Goal: Information Seeking & Learning: Find specific fact

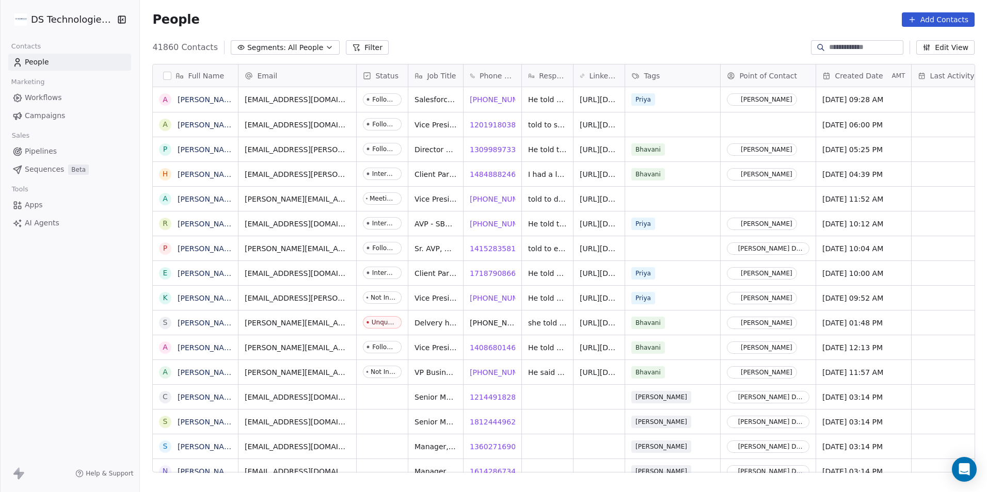
scroll to position [425, 840]
click at [346, 44] on button "Filter" at bounding box center [367, 47] width 43 height 14
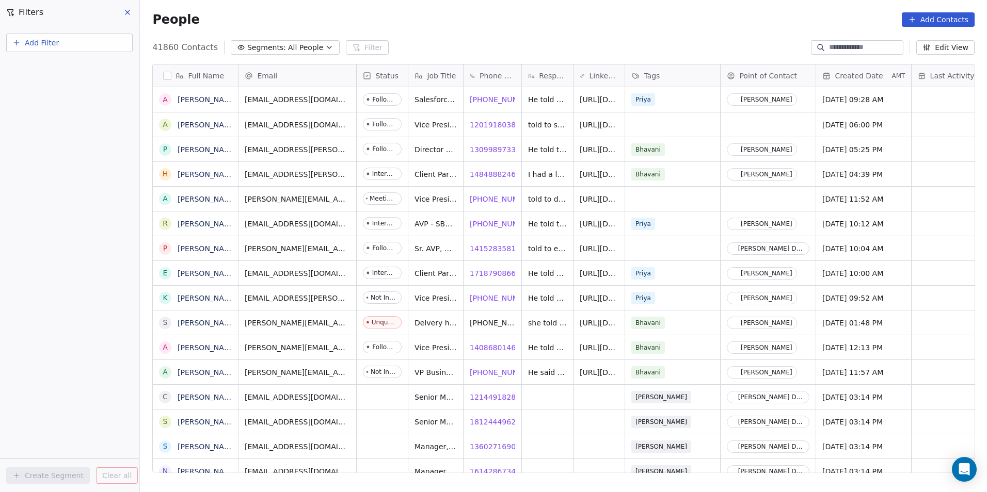
click at [74, 41] on button "Add Filter" at bounding box center [69, 43] width 126 height 19
click at [97, 70] on div "Contact properties" at bounding box center [69, 67] width 105 height 11
type input "****"
click at [106, 102] on div "Company" at bounding box center [69, 104] width 105 height 10
click at [54, 324] on div "Where property Company Is Add filter to this group Add another filter Create Se…" at bounding box center [69, 258] width 139 height 467
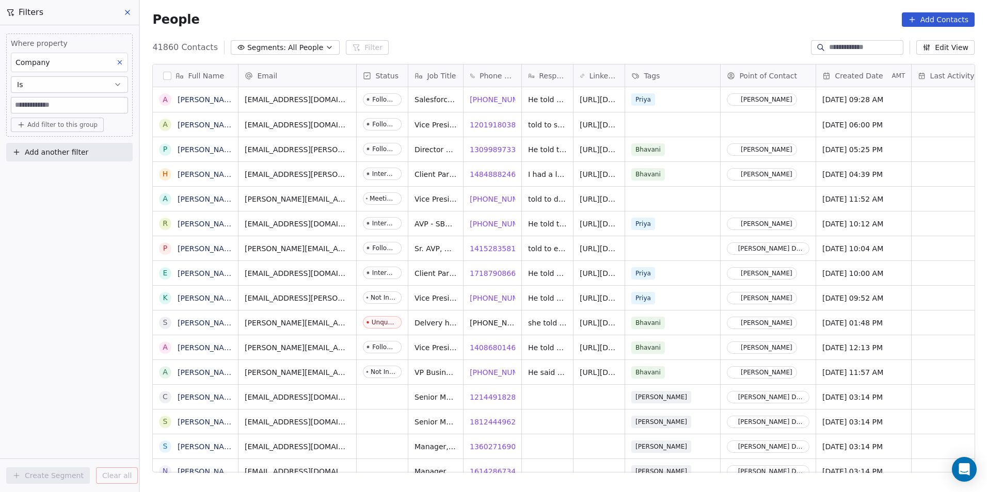
click at [49, 115] on div "Where property Company Is Add filter to this group" at bounding box center [69, 85] width 126 height 103
click at [51, 114] on div "Where property Company Is Add filter to this group" at bounding box center [69, 85] width 126 height 103
click at [66, 101] on input at bounding box center [69, 105] width 116 height 15
paste input "**********"
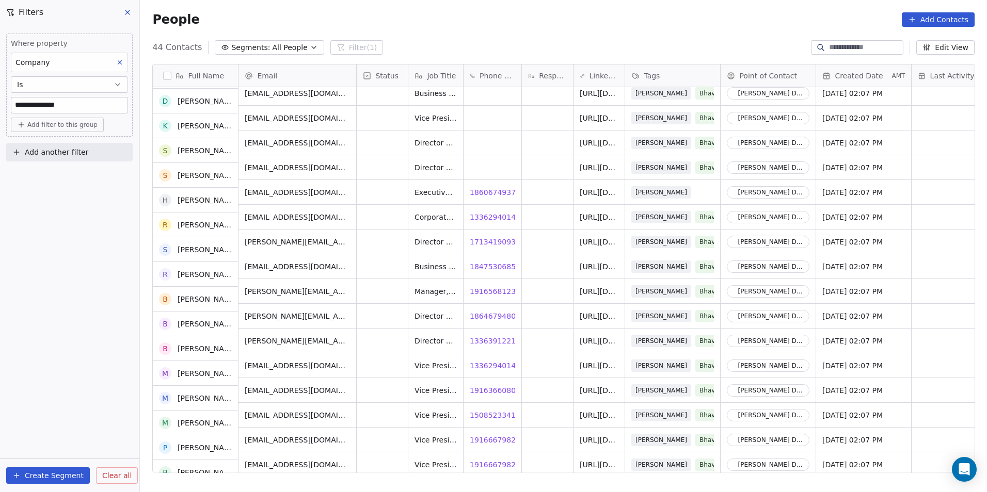
scroll to position [446, 0]
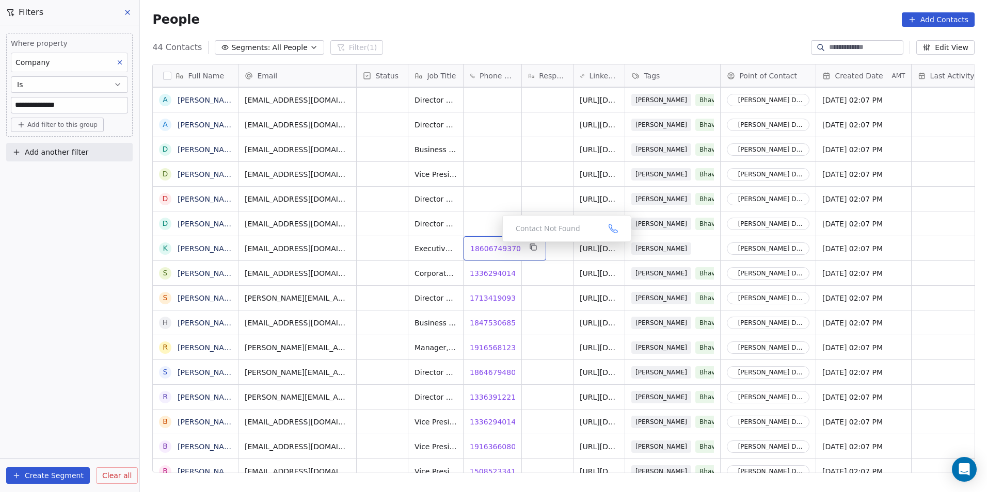
click at [490, 247] on span "18606749370" at bounding box center [495, 249] width 51 height 10
click at [492, 246] on span "18606749370" at bounding box center [495, 249] width 51 height 10
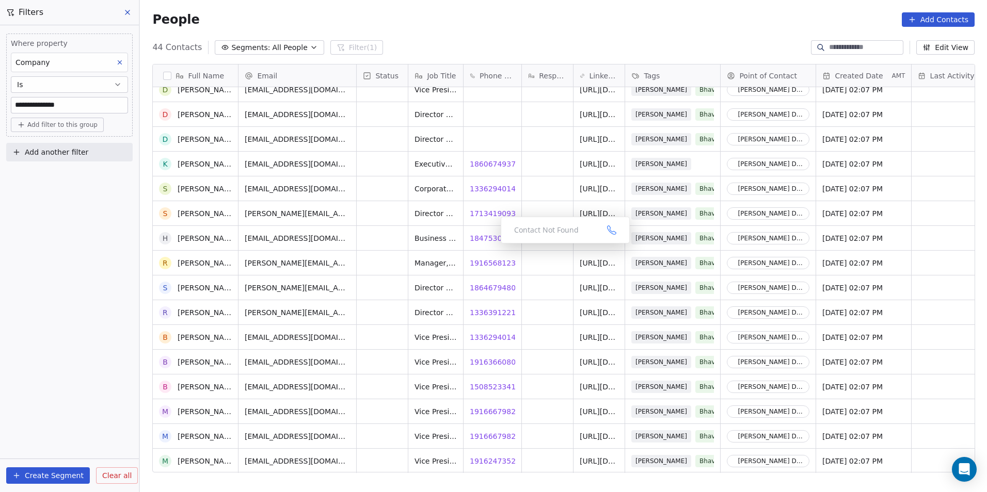
scroll to position [549, 0]
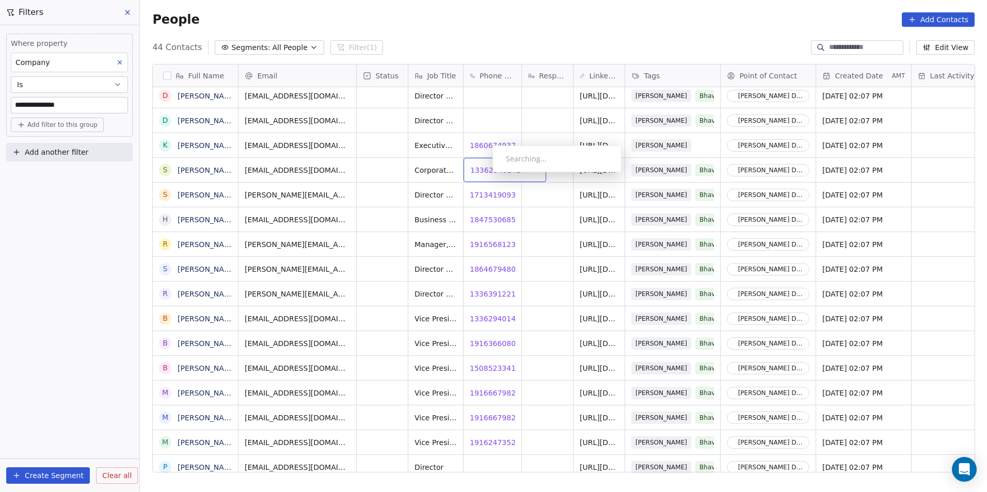
click at [484, 175] on span "13362940141" at bounding box center [495, 170] width 51 height 10
click at [486, 194] on span "17134190932" at bounding box center [495, 195] width 51 height 10
click at [478, 272] on span "18646794800" at bounding box center [495, 269] width 51 height 10
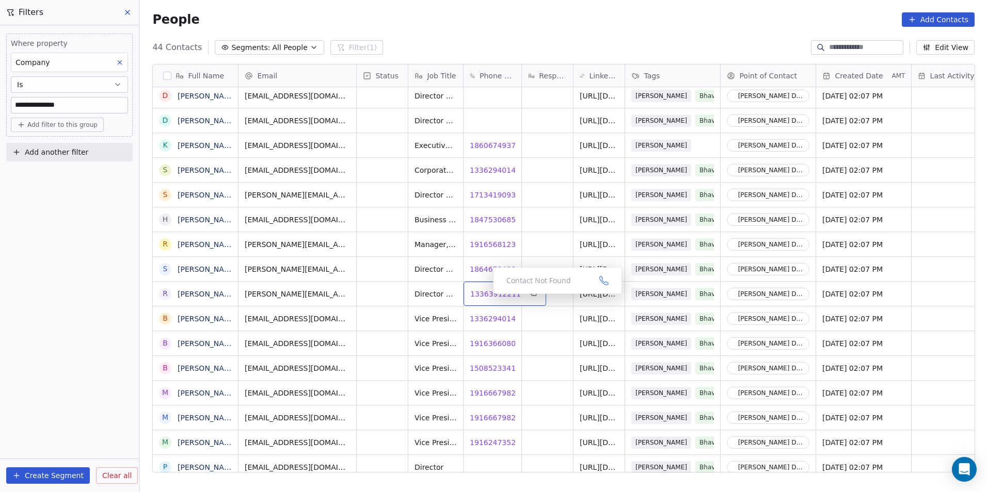
click at [485, 297] on span "13363912211" at bounding box center [495, 294] width 51 height 10
click at [482, 297] on span "13363912211" at bounding box center [495, 294] width 51 height 10
click at [490, 318] on span "13362940141" at bounding box center [495, 319] width 51 height 10
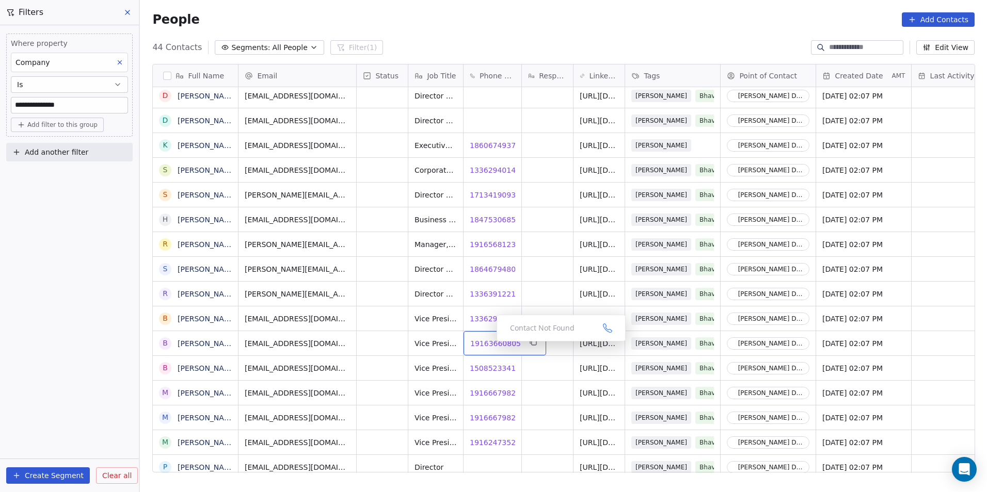
click at [488, 344] on span "19163660805" at bounding box center [495, 344] width 51 height 10
click at [486, 372] on span "15085233419" at bounding box center [495, 368] width 51 height 10
click at [500, 396] on html "**********" at bounding box center [493, 246] width 987 height 492
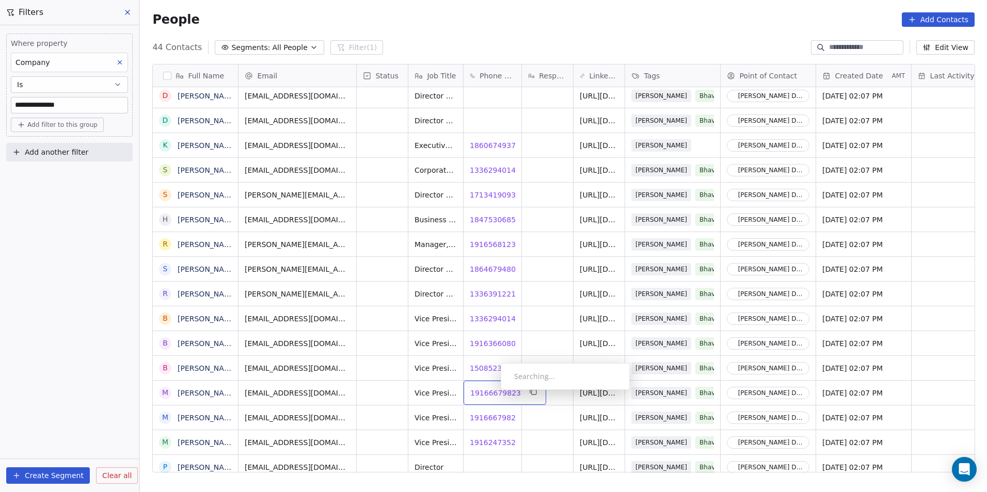
click at [492, 393] on span "19166679823" at bounding box center [495, 393] width 51 height 10
click at [494, 391] on span "19166679823" at bounding box center [495, 393] width 51 height 10
click at [490, 418] on span "19166679823" at bounding box center [495, 418] width 51 height 10
click at [498, 442] on html "**********" at bounding box center [493, 246] width 987 height 492
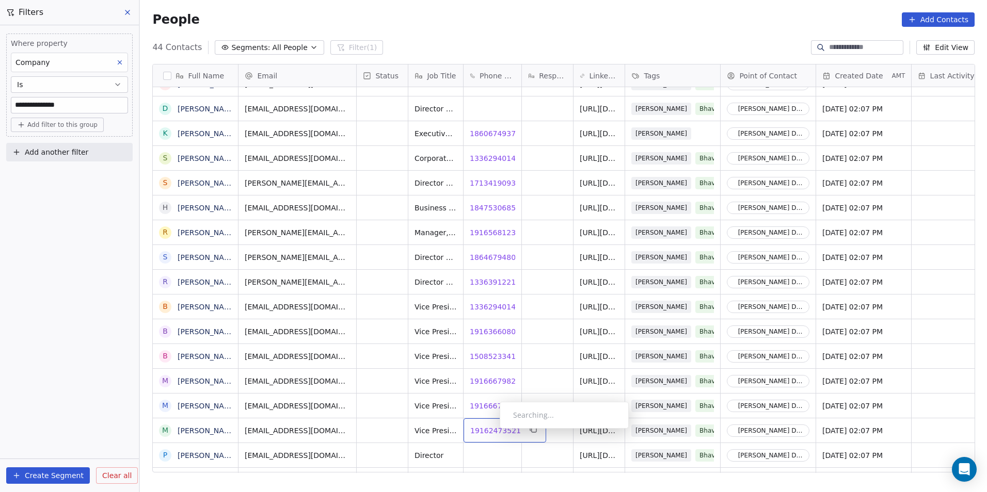
click at [491, 432] on span "19162473521" at bounding box center [495, 431] width 51 height 10
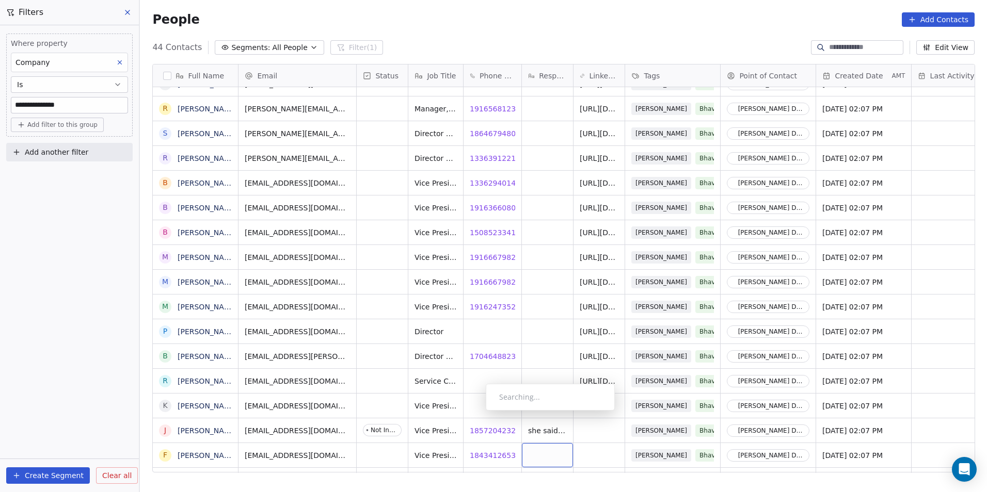
scroll to position [704, 0]
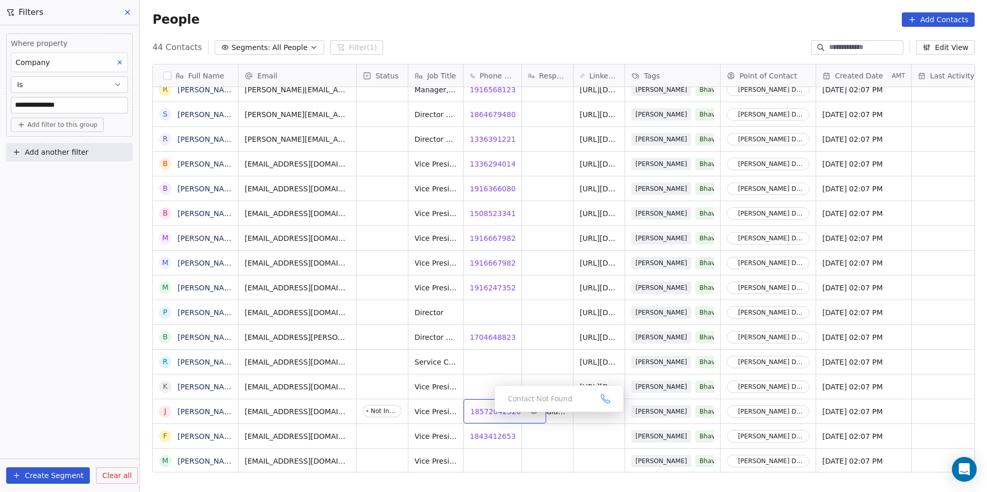
click at [486, 415] on span "18572042326" at bounding box center [495, 412] width 51 height 10
click at [486, 436] on span "18434126539" at bounding box center [495, 437] width 51 height 10
click at [92, 99] on input "**********" at bounding box center [69, 105] width 116 height 15
type input "*"
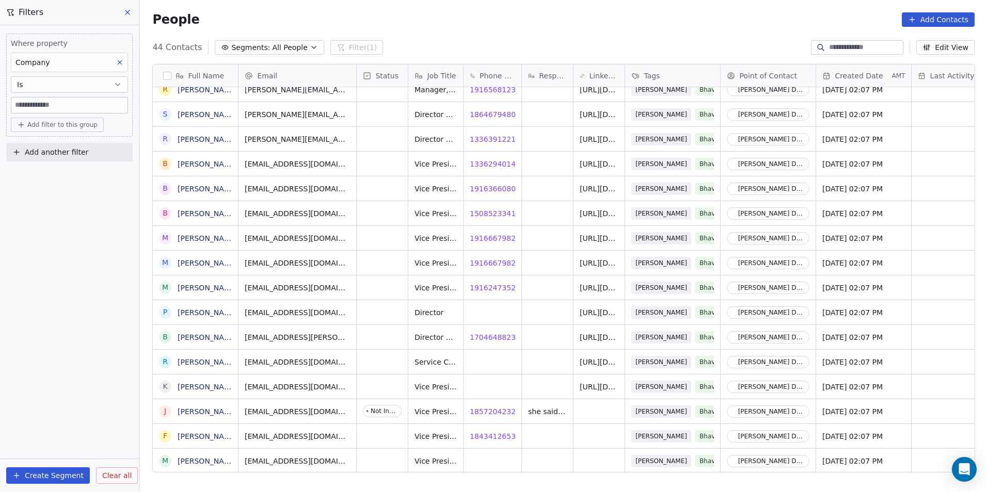
click at [65, 104] on input at bounding box center [69, 105] width 116 height 15
paste input "**********"
type input "**********"
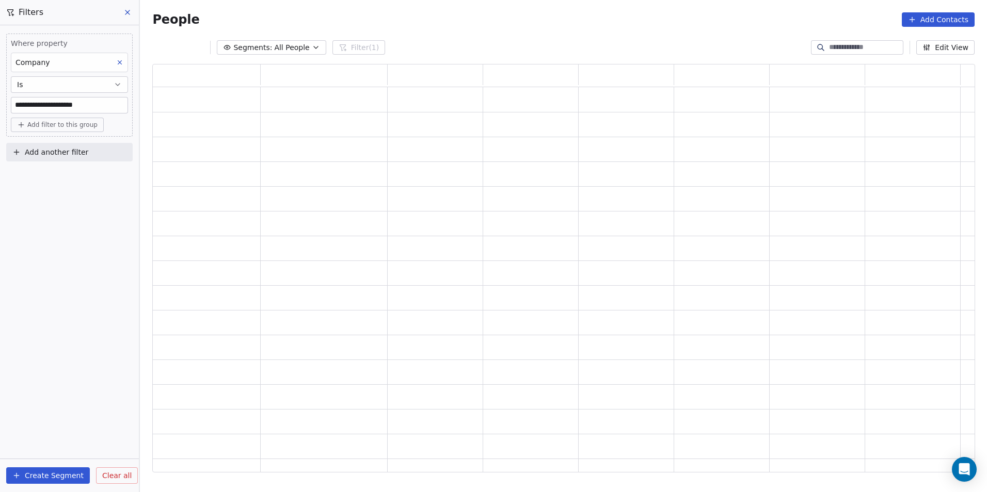
scroll to position [401, 815]
click at [81, 207] on div "**********" at bounding box center [69, 258] width 139 height 467
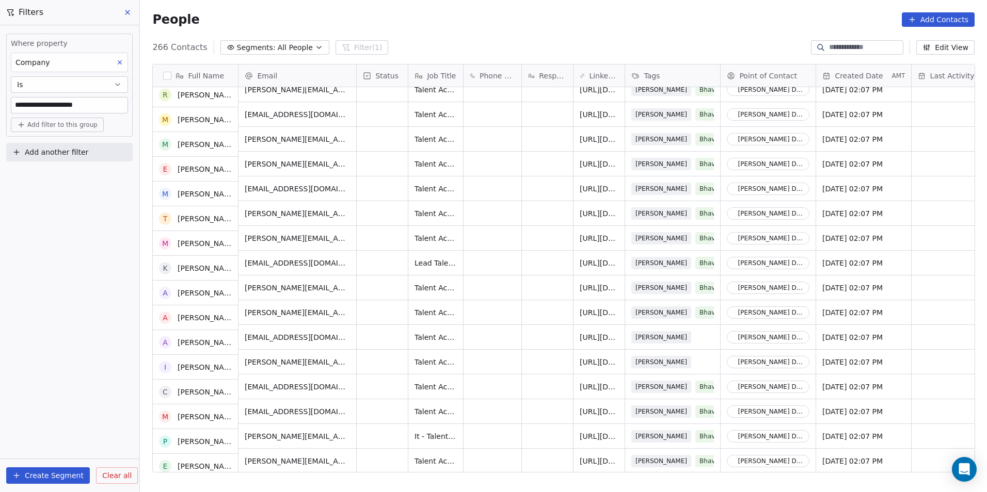
scroll to position [0, 0]
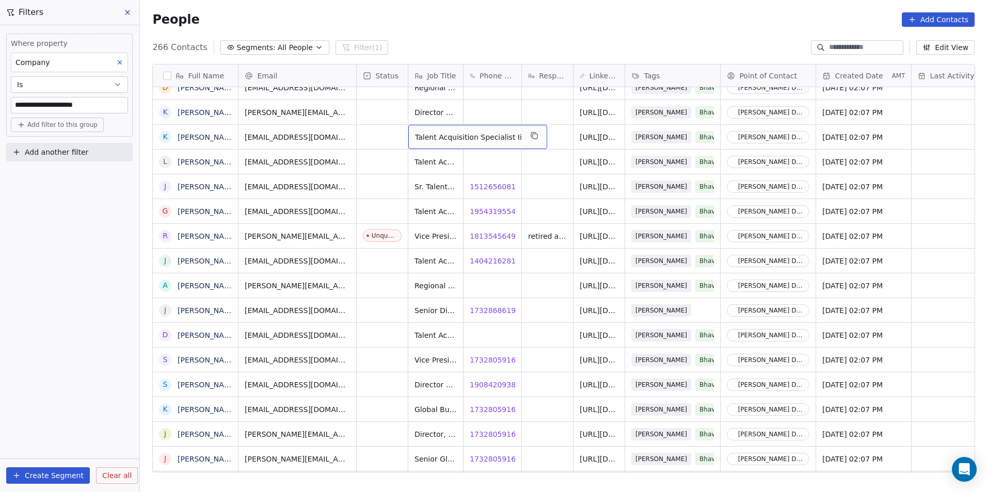
click at [519, 174] on div "[PERSON_NAME][EMAIL_ADDRESS][DOMAIN_NAME] [PERSON_NAME]. Talent Acquisition Man…" at bounding box center [922, 186] width 1366 height 25
click at [475, 189] on span "15126560811" at bounding box center [495, 187] width 51 height 10
click at [498, 261] on html "**********" at bounding box center [493, 246] width 987 height 492
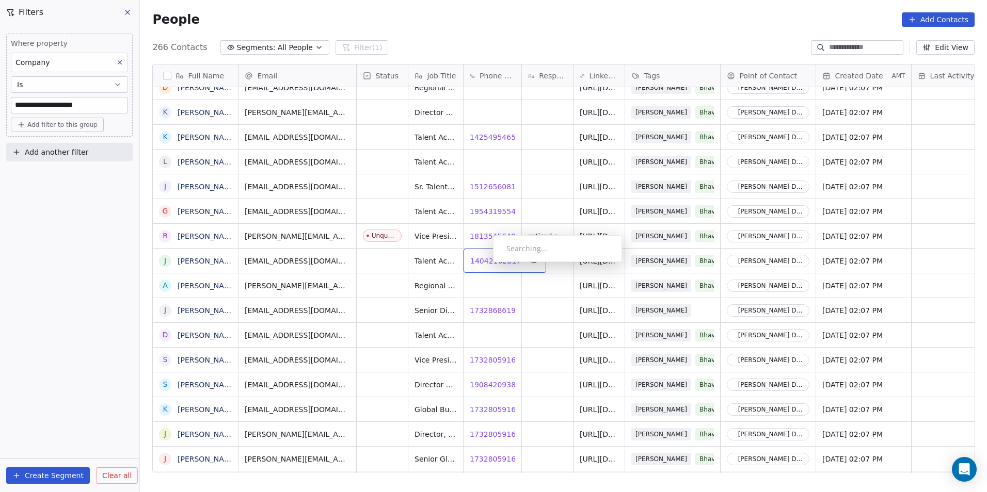
click at [485, 265] on span "14042162817" at bounding box center [495, 261] width 51 height 10
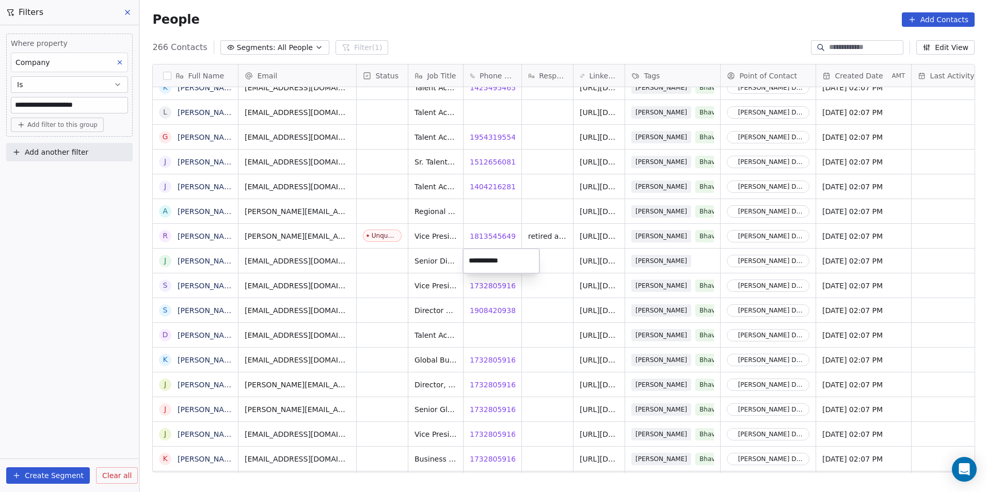
click at [488, 286] on html "**********" at bounding box center [493, 246] width 987 height 492
click at [492, 287] on span "17328059160" at bounding box center [495, 286] width 51 height 10
click at [493, 287] on span "19084209380" at bounding box center [495, 286] width 51 height 10
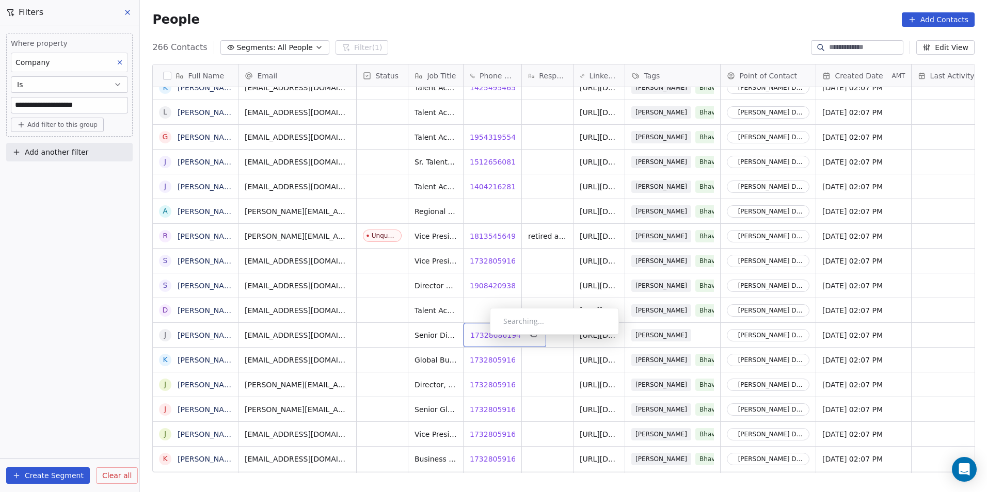
click at [482, 338] on span "17328686194" at bounding box center [495, 335] width 51 height 10
click at [482, 361] on span "17328059160" at bounding box center [495, 360] width 51 height 10
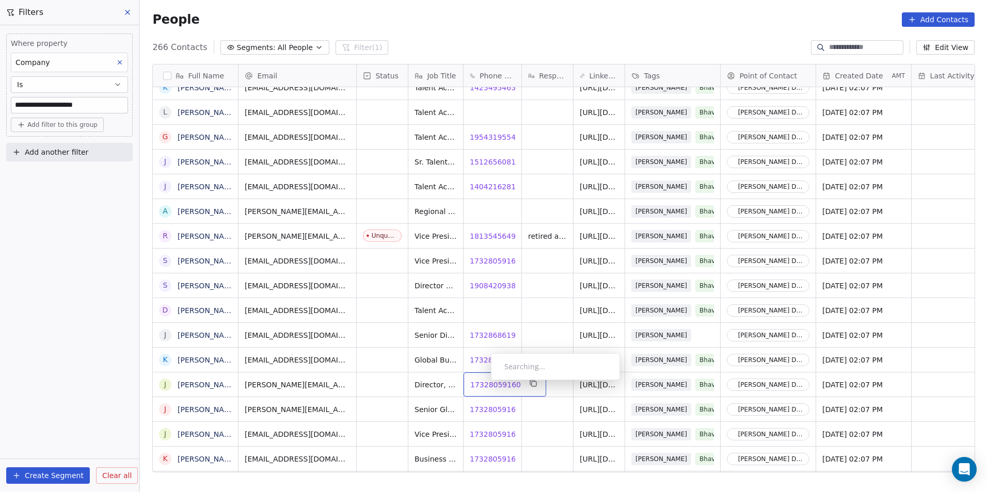
click at [483, 383] on span "17328059160" at bounding box center [495, 385] width 51 height 10
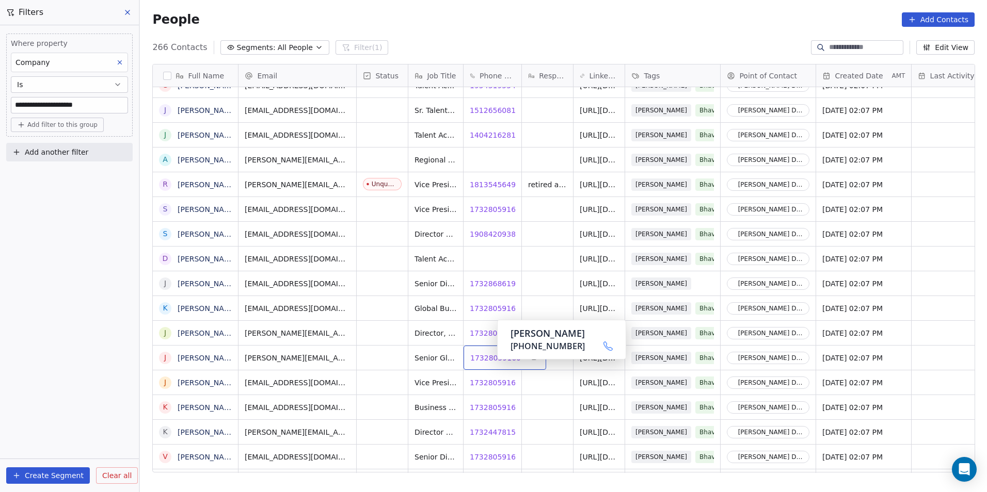
click at [489, 363] on span "17328059160" at bounding box center [495, 358] width 51 height 10
click at [492, 382] on span "17328059160" at bounding box center [495, 383] width 51 height 10
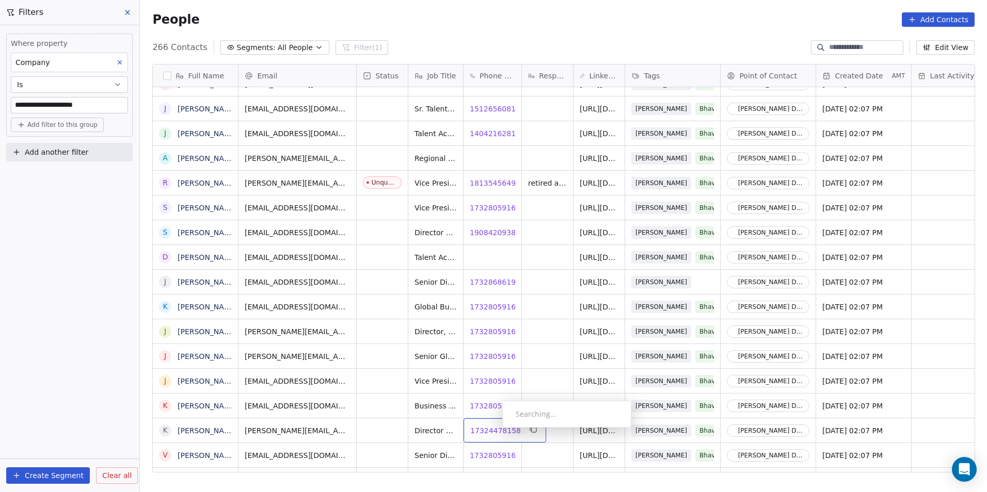
click at [494, 431] on span "17324478158" at bounding box center [495, 431] width 51 height 10
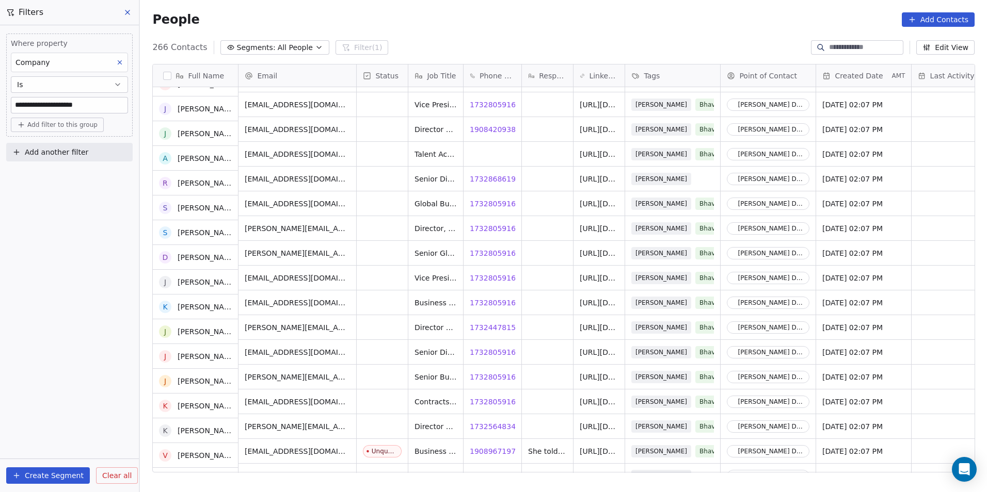
scroll to position [4183, 0]
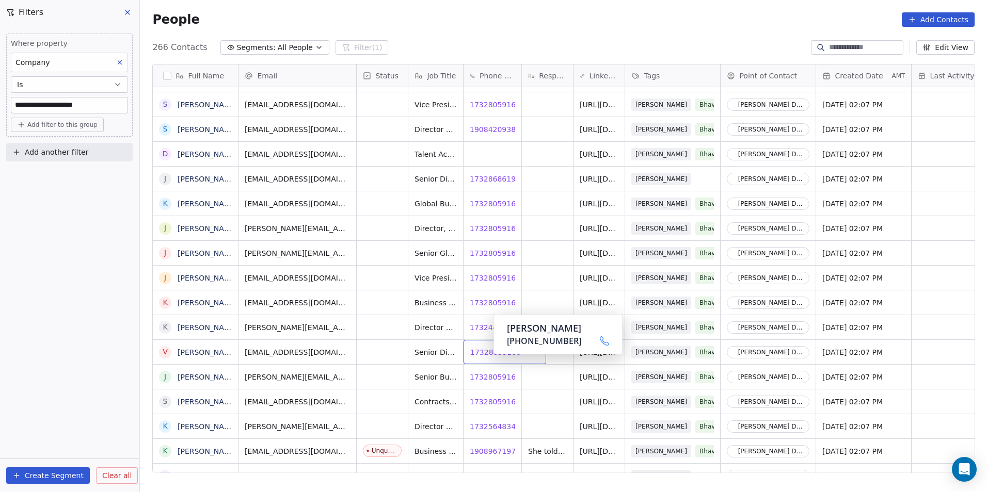
click at [478, 353] on span "17328059160" at bounding box center [495, 352] width 51 height 10
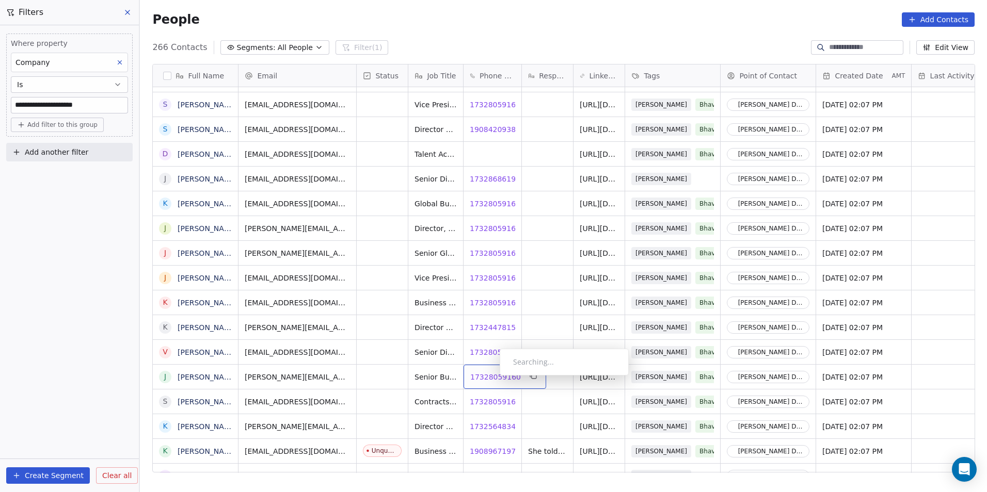
click at [492, 378] on span "17328059160" at bounding box center [495, 377] width 51 height 10
click at [485, 403] on span "17328059160" at bounding box center [495, 402] width 51 height 10
click at [677, 402] on icon "grid" at bounding box center [673, 400] width 8 height 8
